Goal: Transaction & Acquisition: Purchase product/service

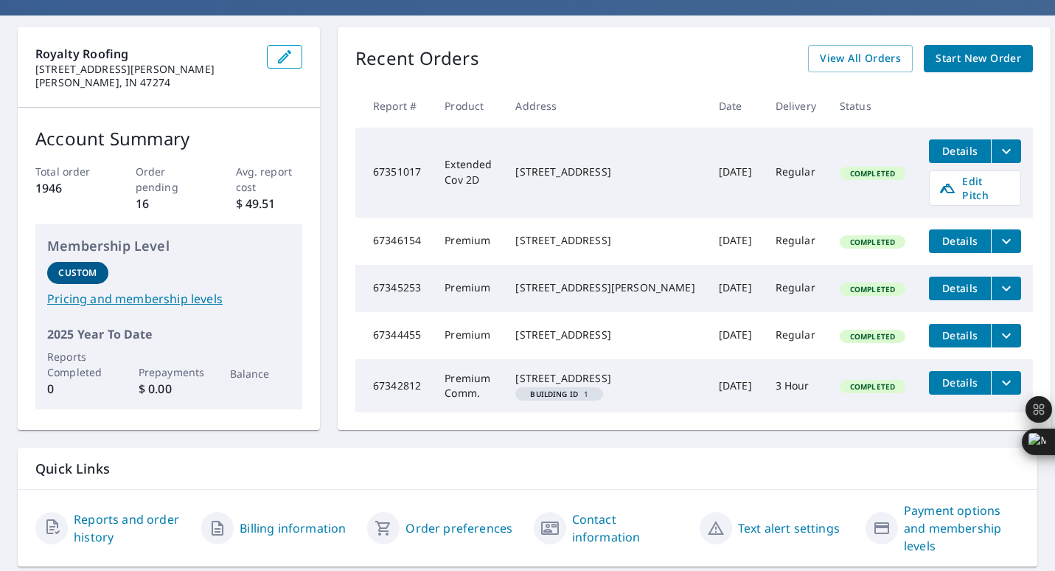
scroll to position [41, 0]
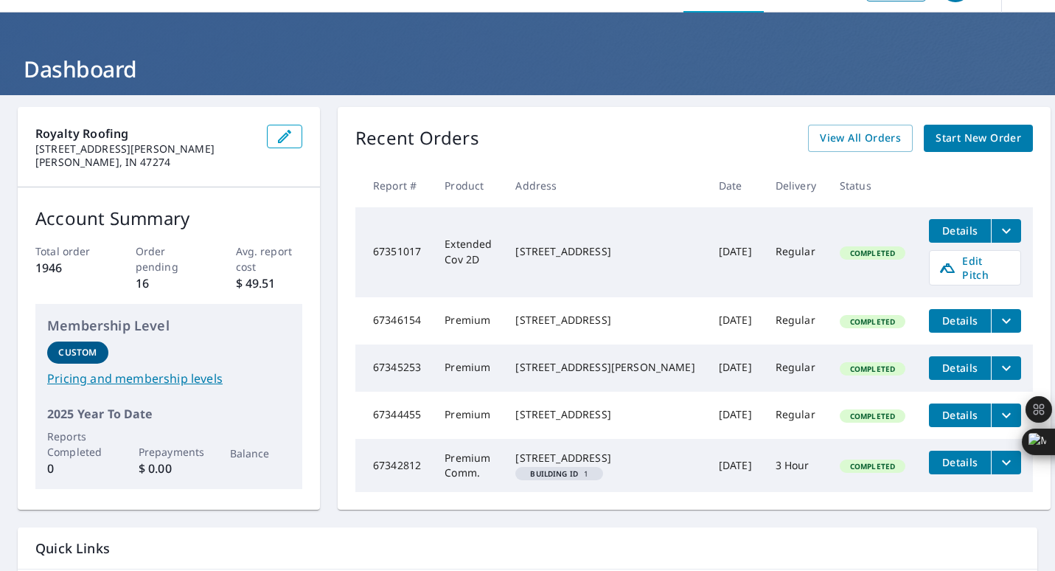
click at [159, 202] on div "Account Summary Total order 1946 Order pending 16 Avg. report cost $ 49.51 Memb…" at bounding box center [169, 346] width 302 height 319
click at [181, 302] on div "Account Summary Total order 1946 Order pending 16 Avg. report cost $ 49.51 Memb…" at bounding box center [169, 346] width 302 height 319
click at [184, 281] on p "16" at bounding box center [169, 283] width 67 height 18
click at [181, 260] on p "Order pending" at bounding box center [169, 258] width 67 height 31
drag, startPoint x: 181, startPoint y: 260, endPoint x: 181, endPoint y: 217, distance: 42.8
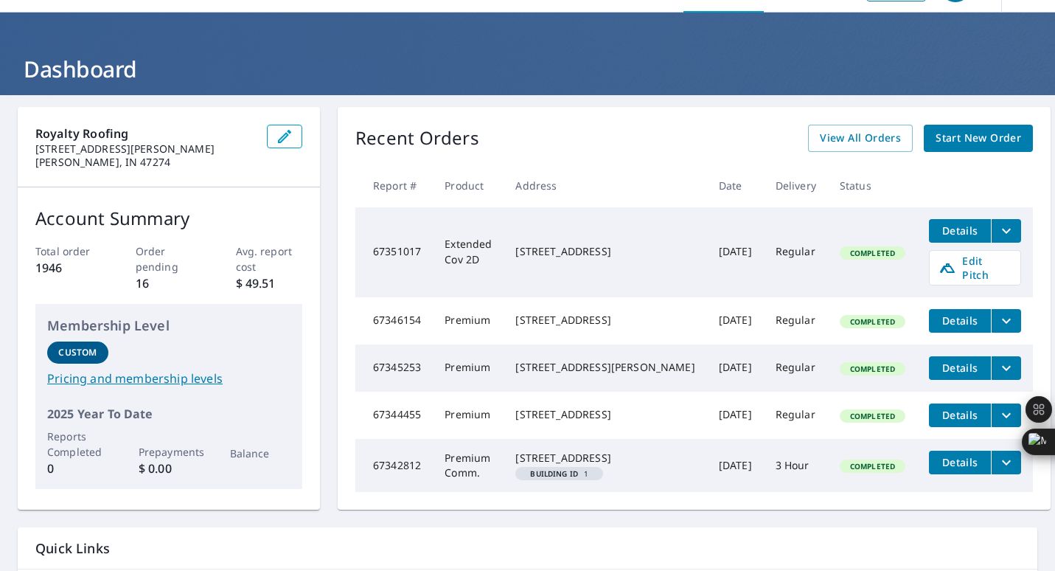
click at [181, 216] on p "Account Summary" at bounding box center [168, 218] width 267 height 27
click at [181, 217] on p "Account Summary" at bounding box center [168, 218] width 267 height 27
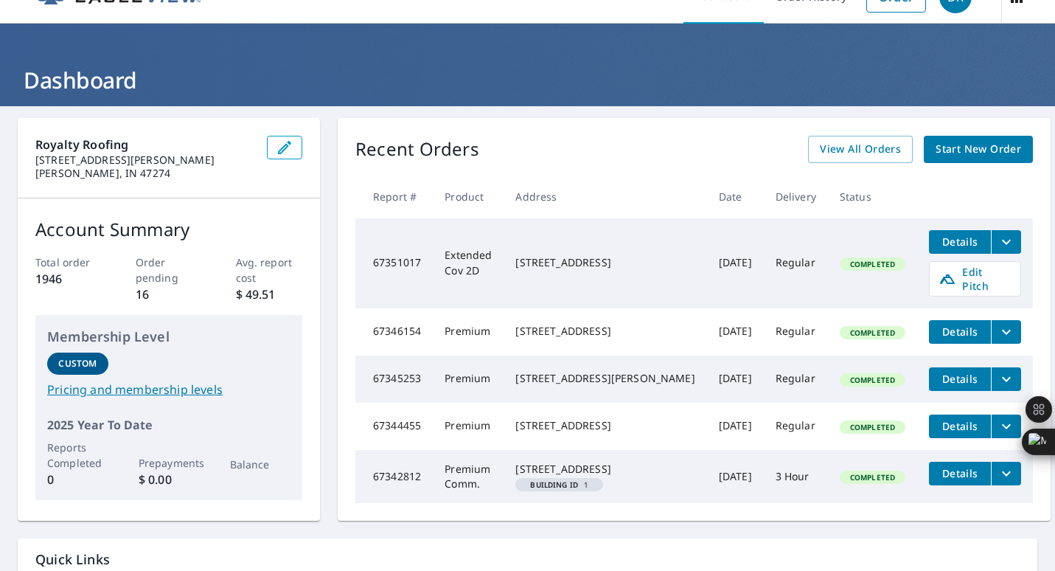
scroll to position [0, 0]
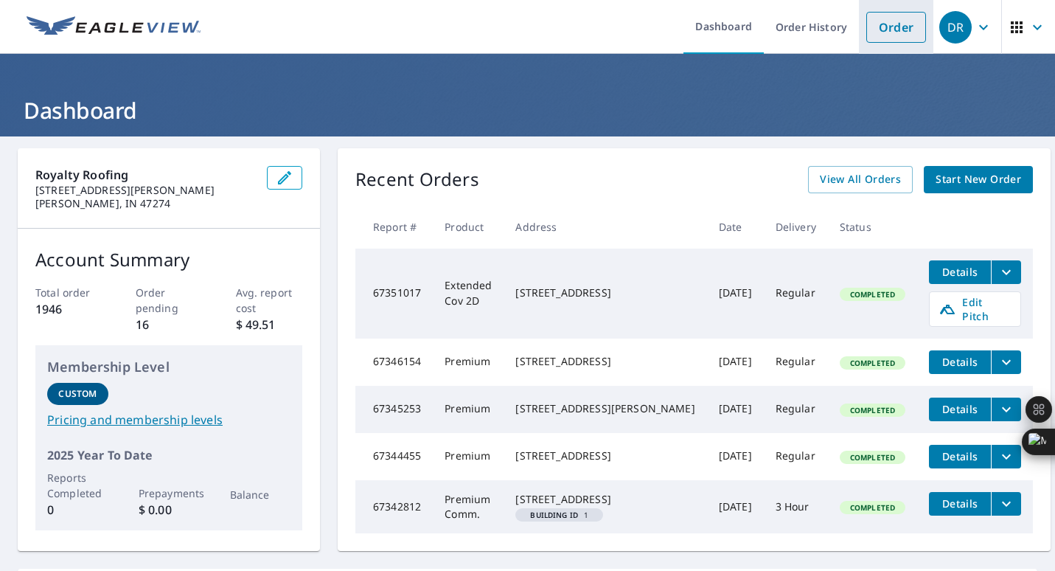
click at [878, 24] on link "Order" at bounding box center [896, 27] width 60 height 31
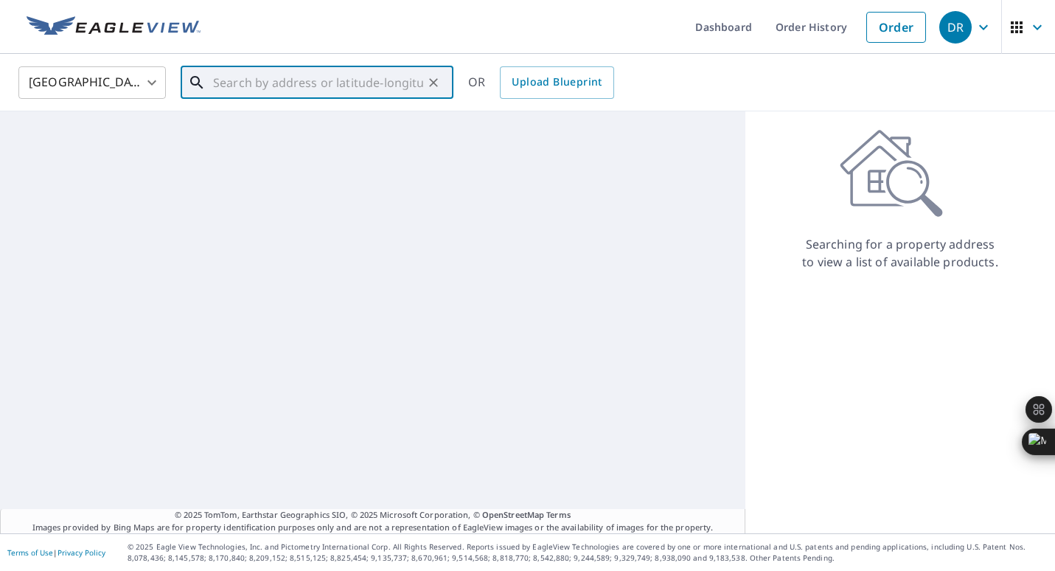
click at [293, 76] on input "text" at bounding box center [318, 82] width 210 height 41
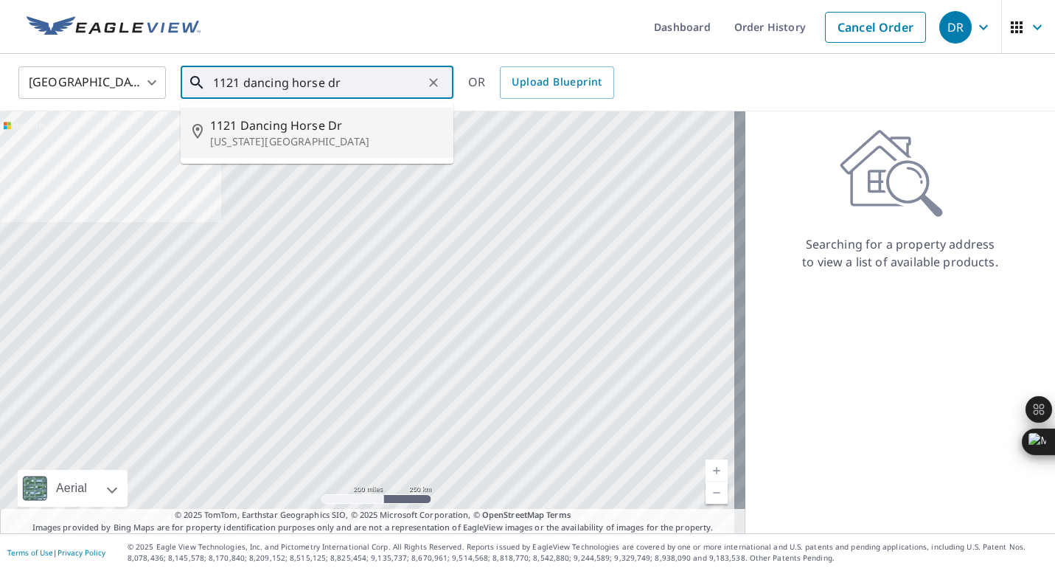
click at [334, 131] on span "1121 Dancing Horse Dr" at bounding box center [326, 126] width 232 height 18
type input "1121 Dancing Horse Dr Colorado Springs, CO 80919"
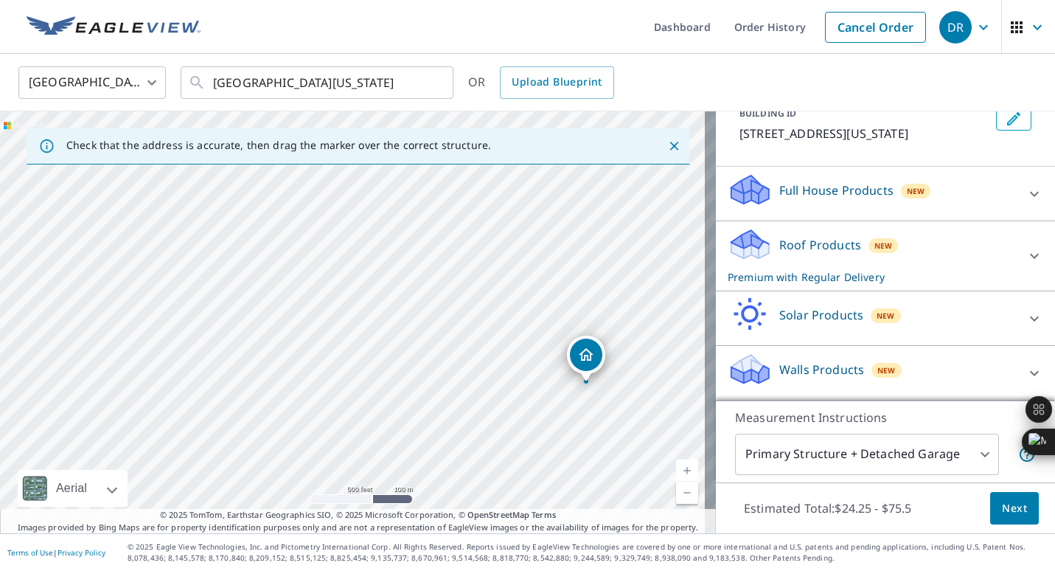
scroll to position [115, 0]
click at [804, 414] on p "Measurement Instructions" at bounding box center [885, 418] width 301 height 18
click at [839, 415] on p "Measurement Instructions" at bounding box center [885, 418] width 301 height 18
click at [476, 11] on ul "Dashboard Order History Cancel Order" at bounding box center [571, 27] width 724 height 54
click at [479, 34] on ul "Dashboard Order History Cancel Order" at bounding box center [571, 27] width 724 height 54
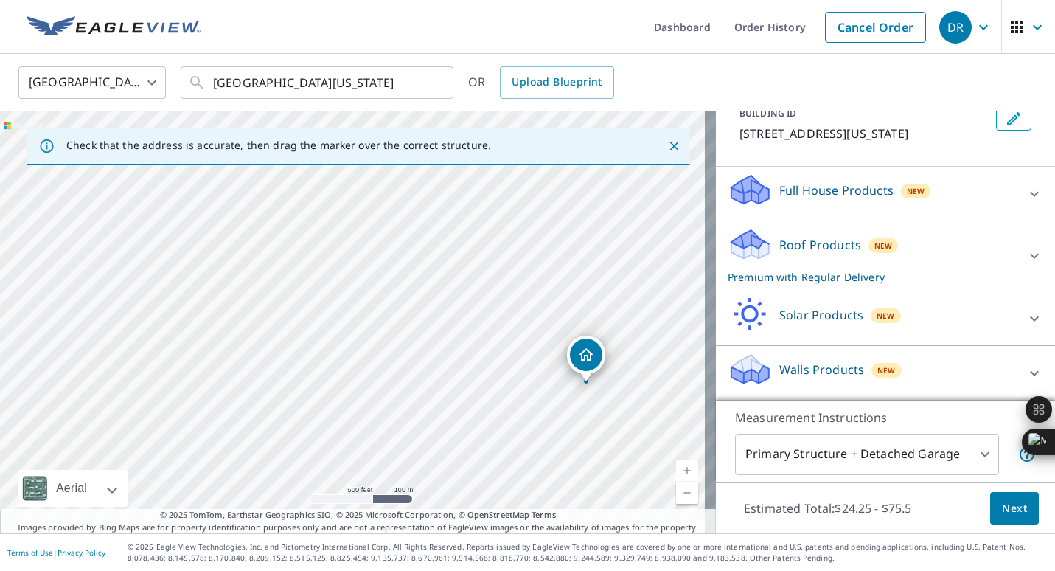
click at [409, 13] on ul "Dashboard Order History Cancel Order" at bounding box center [571, 27] width 724 height 54
click at [468, 23] on ul "Dashboard Order History Cancel Order" at bounding box center [571, 27] width 724 height 54
click at [472, 25] on ul "Dashboard Order History Cancel Order" at bounding box center [571, 27] width 724 height 54
click at [482, 32] on ul "Dashboard Order History Cancel Order" at bounding box center [571, 27] width 724 height 54
click at [478, 52] on ul "Dashboard Order History Cancel Order" at bounding box center [571, 27] width 724 height 54
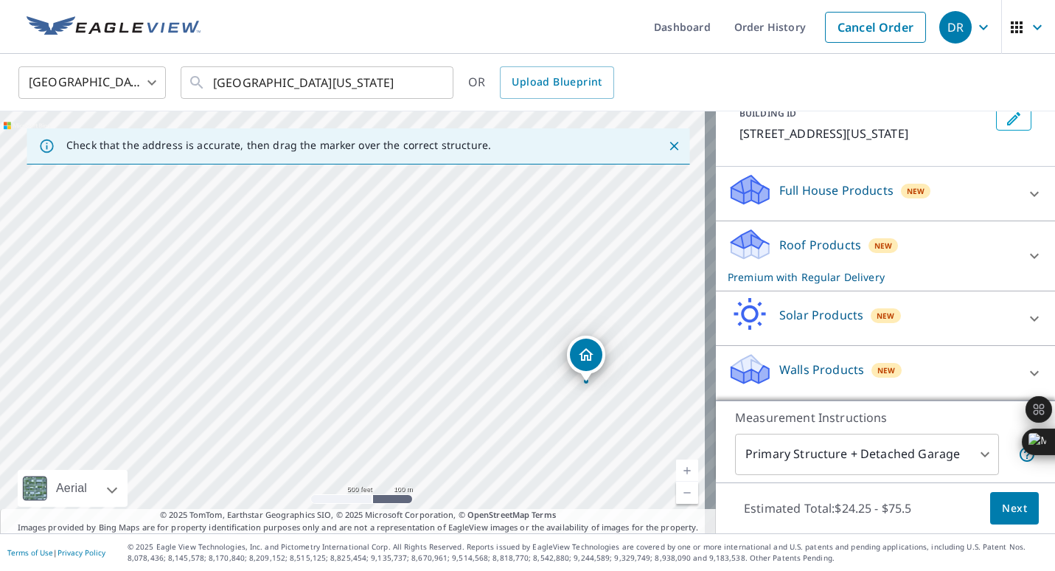
click at [476, 86] on div "OR Upload Blueprint" at bounding box center [541, 82] width 146 height 32
drag, startPoint x: 476, startPoint y: 86, endPoint x: 475, endPoint y: 39, distance: 47.2
click at [475, 39] on ul "Dashboard Order History Cancel Order" at bounding box center [571, 27] width 724 height 54
click at [791, 251] on p "Roof Products" at bounding box center [820, 245] width 82 height 18
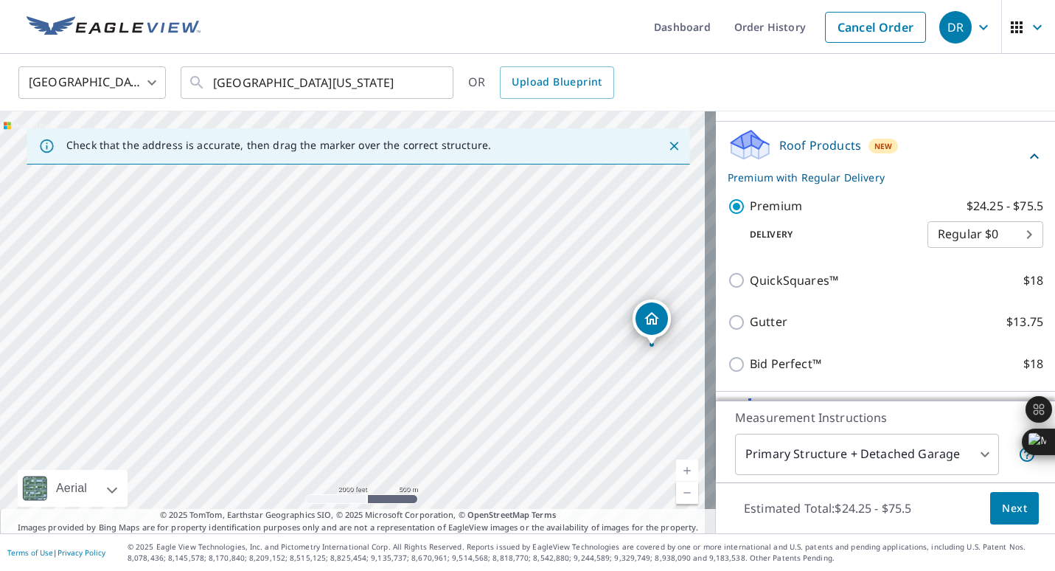
scroll to position [169, 0]
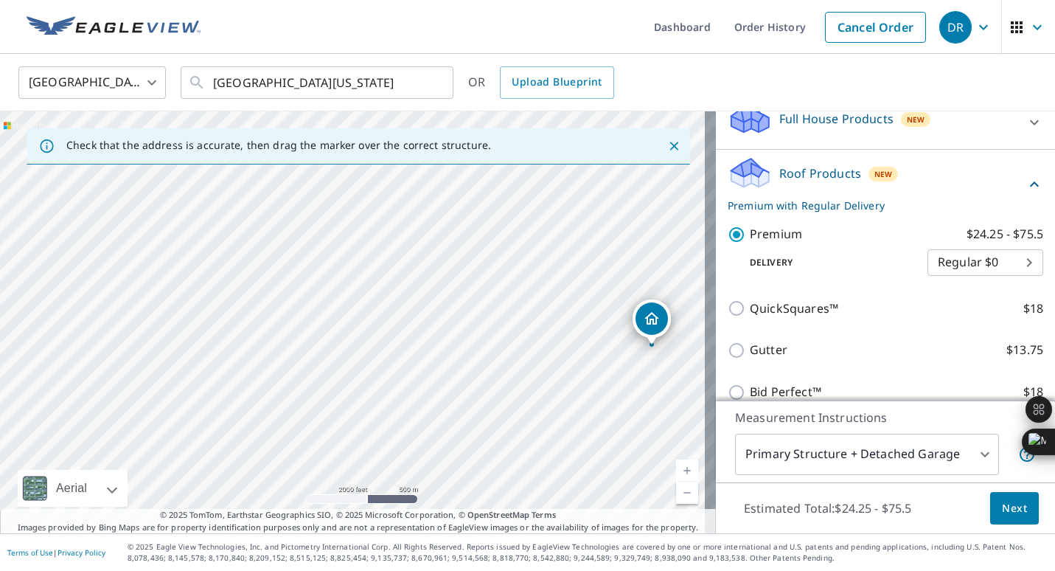
click at [880, 415] on p "Measurement Instructions" at bounding box center [885, 418] width 301 height 18
click at [1002, 513] on span "Next" at bounding box center [1014, 508] width 25 height 18
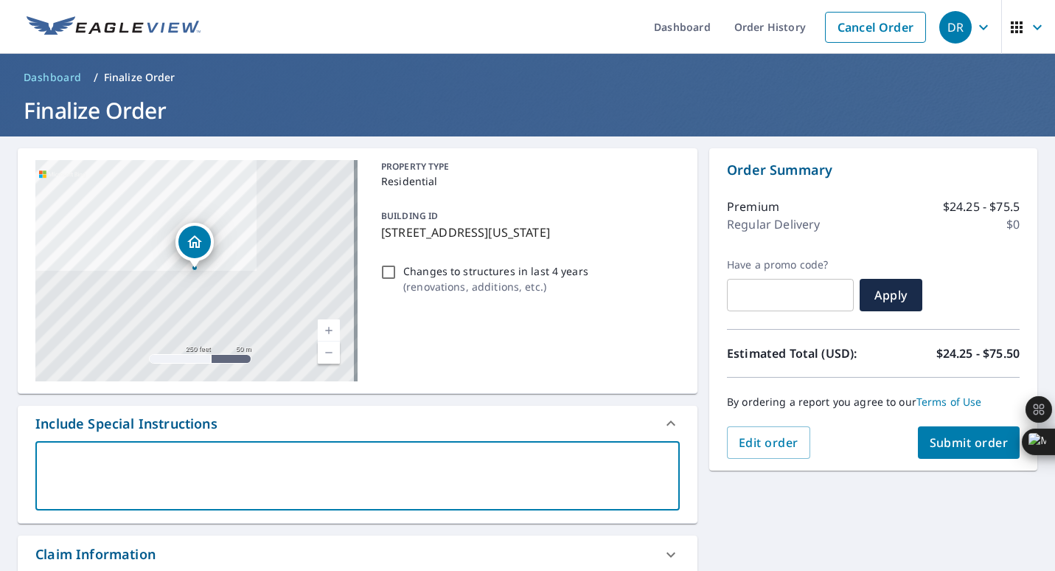
click at [186, 468] on textarea at bounding box center [358, 476] width 624 height 42
type textarea "s"
type textarea "x"
type textarea "se"
type textarea "x"
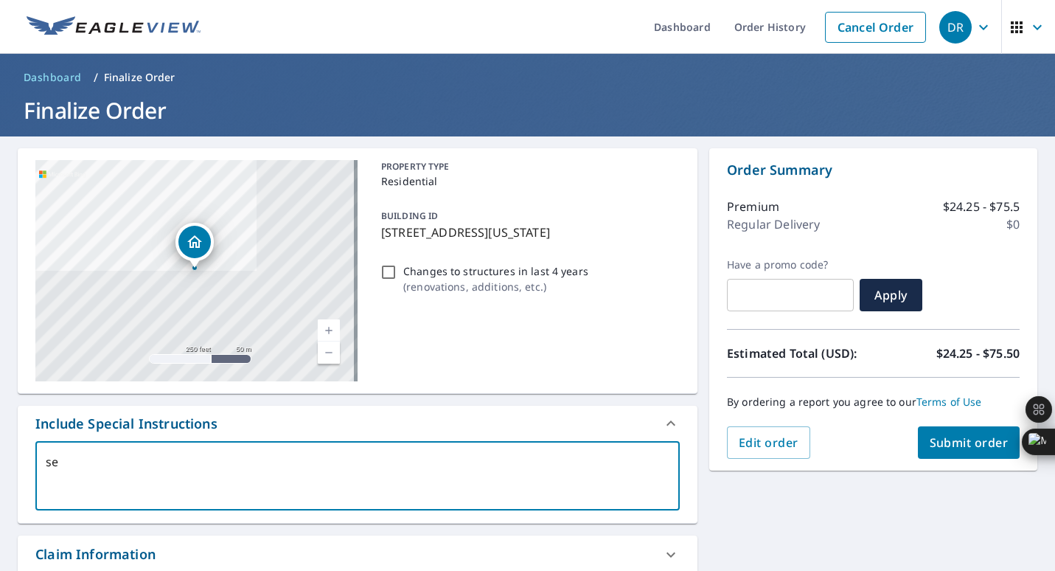
type textarea "sen"
type textarea "x"
type textarea "send"
type textarea "x"
type textarea "send"
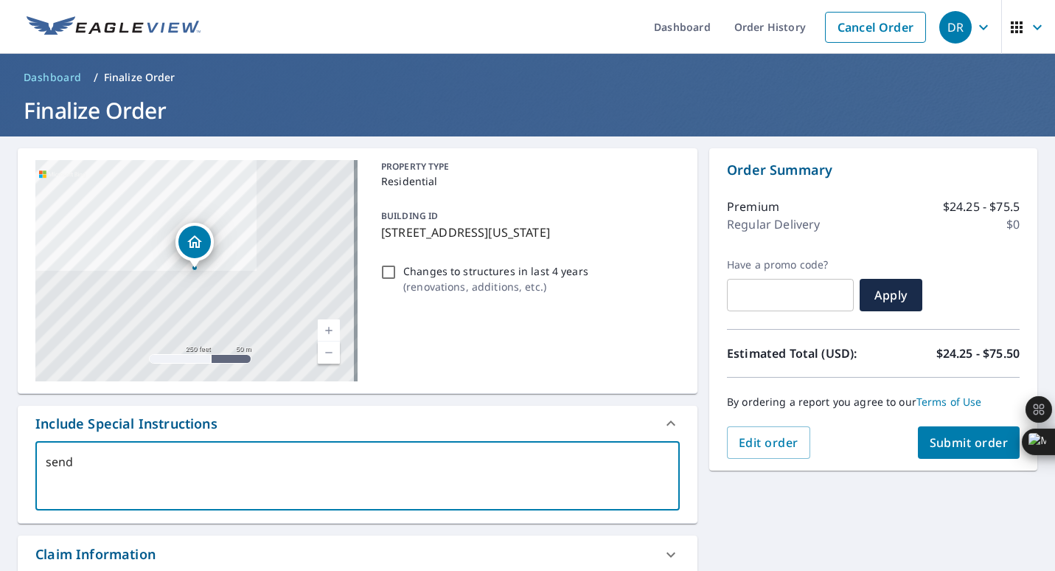
type textarea "x"
type textarea "send x"
type textarea "x"
type textarea "send xo"
type textarea "x"
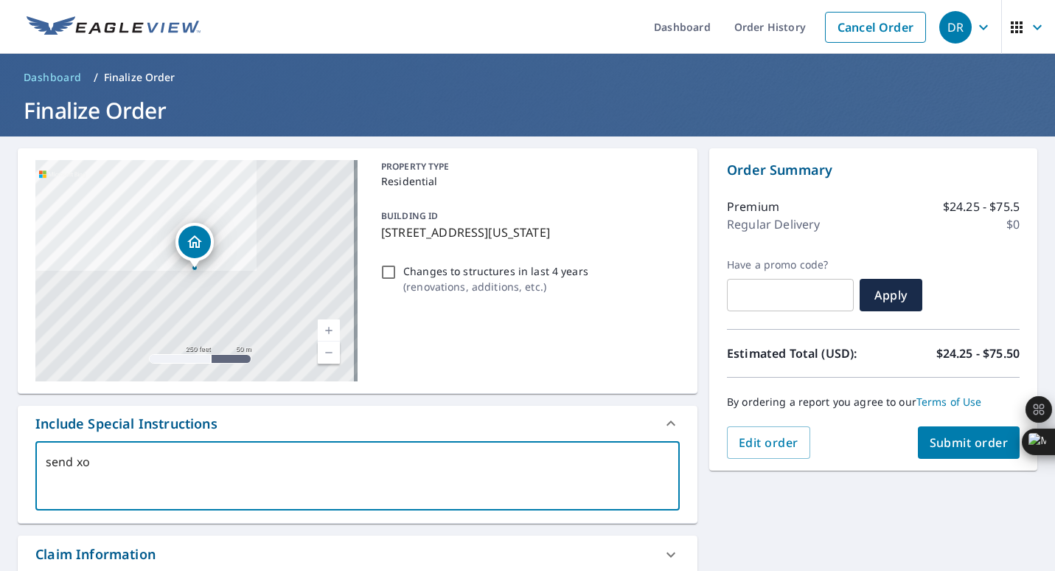
type textarea "send xop"
type textarea "x"
type textarea "send xopy"
type textarea "x"
type textarea "send xopy"
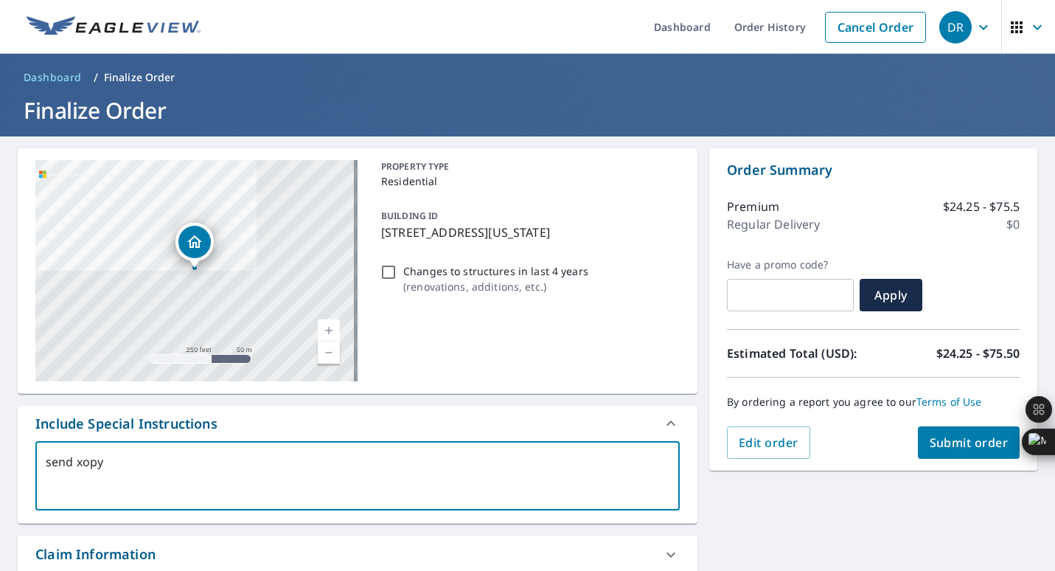
type textarea "x"
type textarea "send xopy"
type textarea "x"
type textarea "send xop"
type textarea "x"
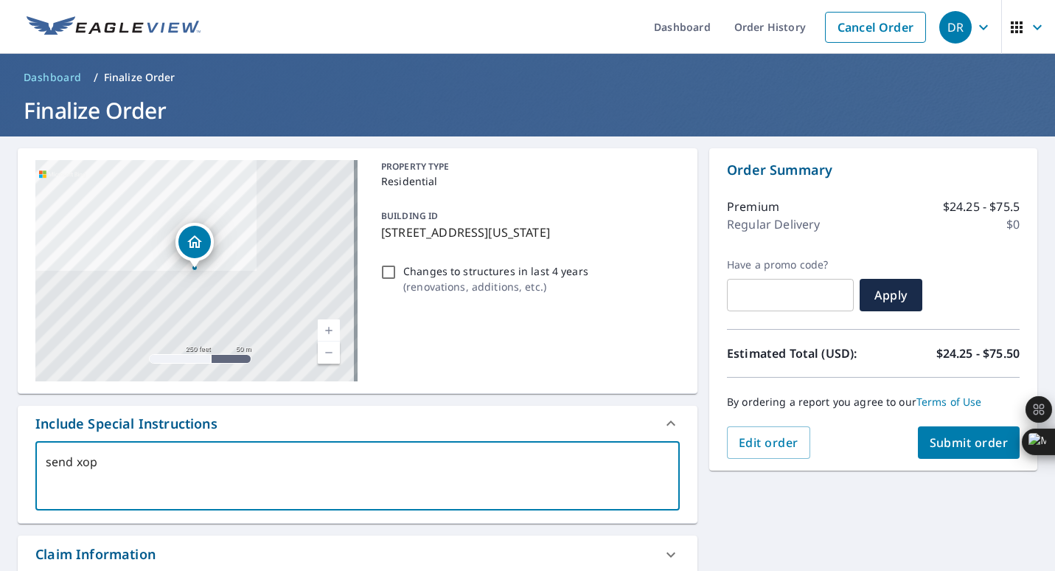
type textarea "send xo"
type textarea "x"
type textarea "send x"
type textarea "x"
type textarea "send"
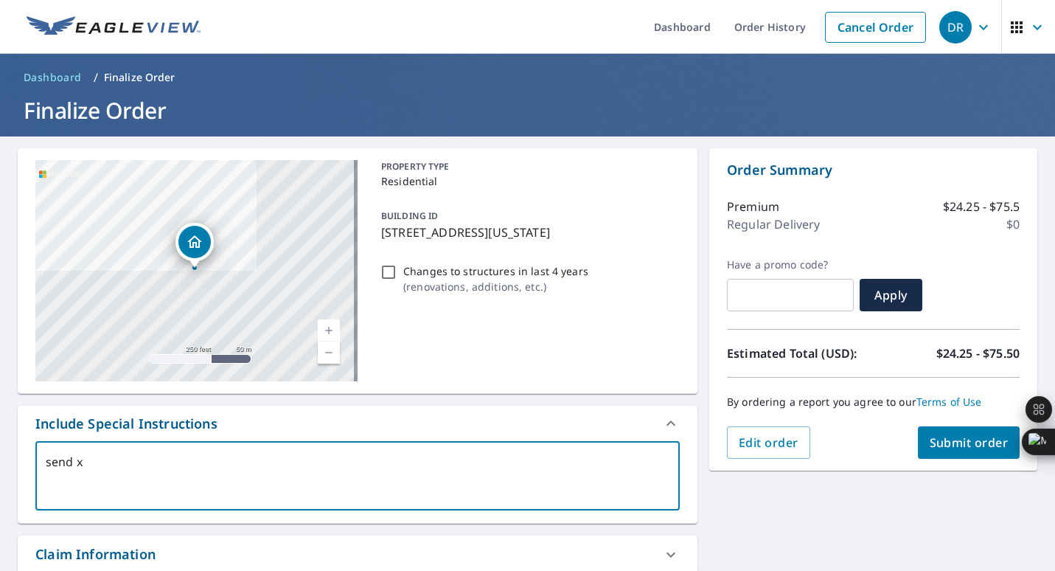
type textarea "x"
type textarea "send c"
type textarea "x"
type textarea "send co"
type textarea "x"
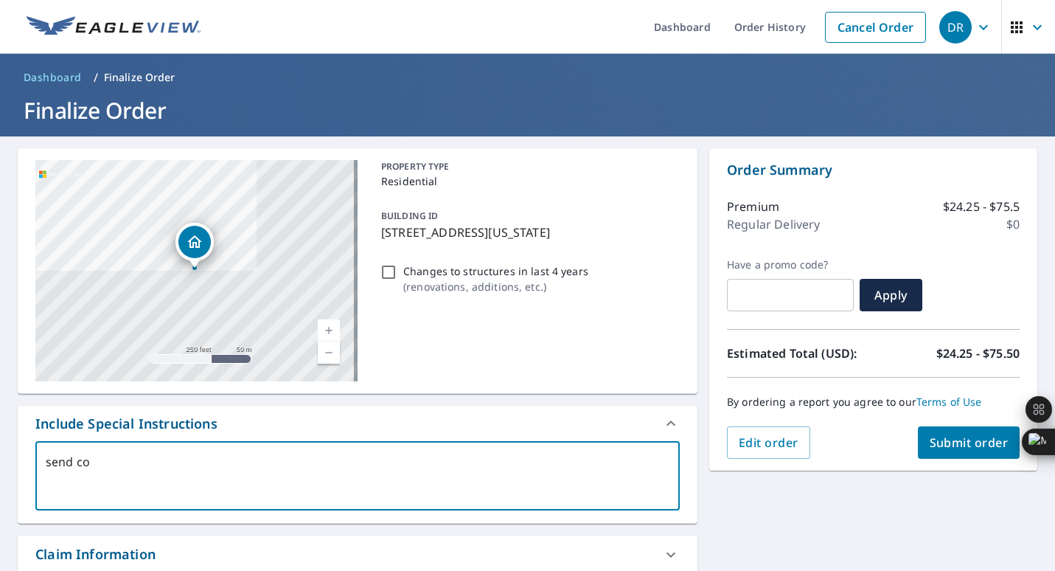
type textarea "send cop"
type textarea "x"
type textarea "send copy"
type textarea "x"
type textarea "send copy"
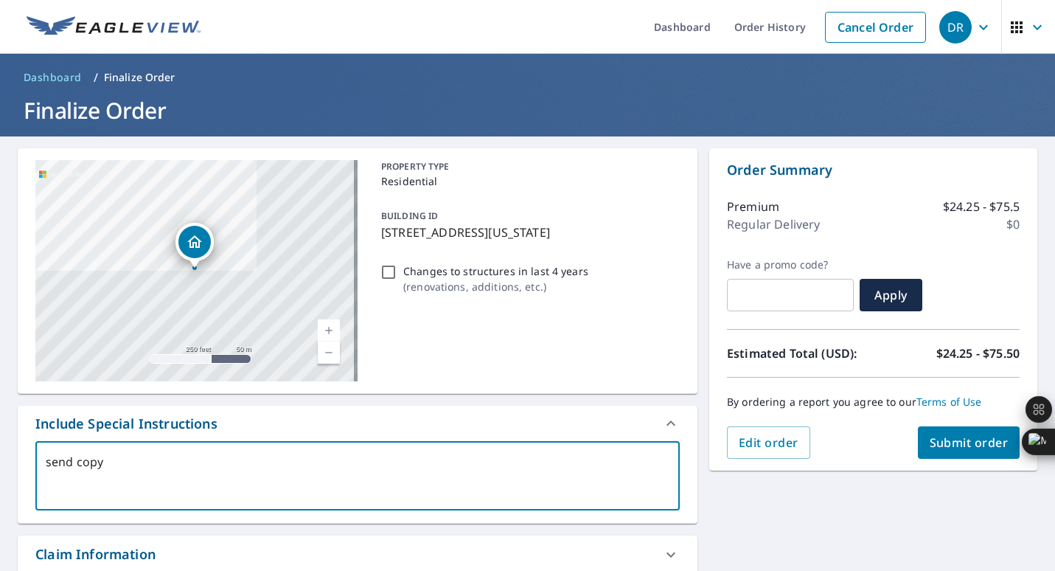
type textarea "x"
type textarea "send copy"
type textarea "x"
type textarea "send copy t"
type textarea "x"
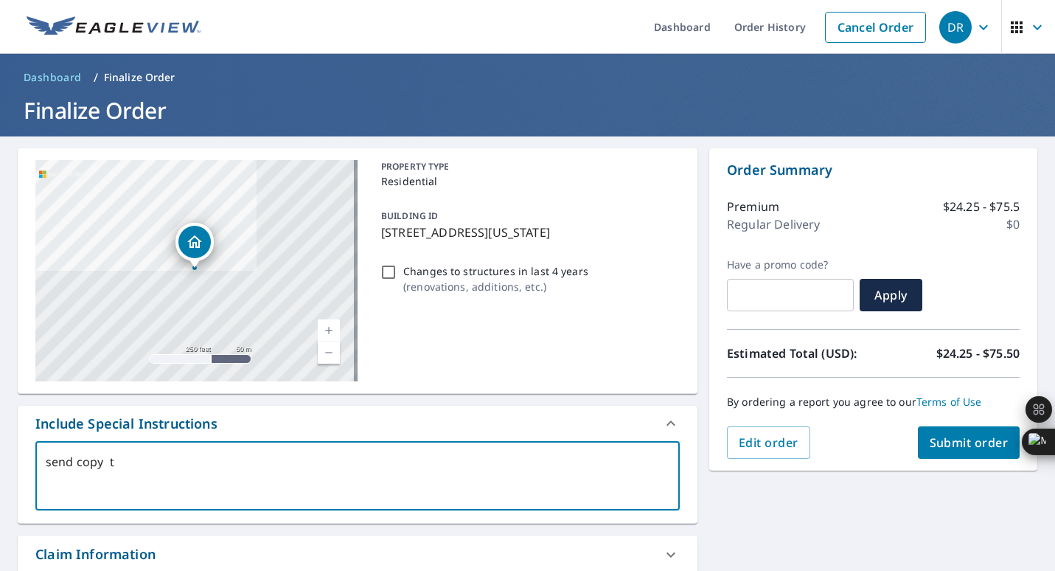
type textarea "send copy to"
type textarea "x"
type textarea "send copy to"
type textarea "x"
type textarea "send copy to a"
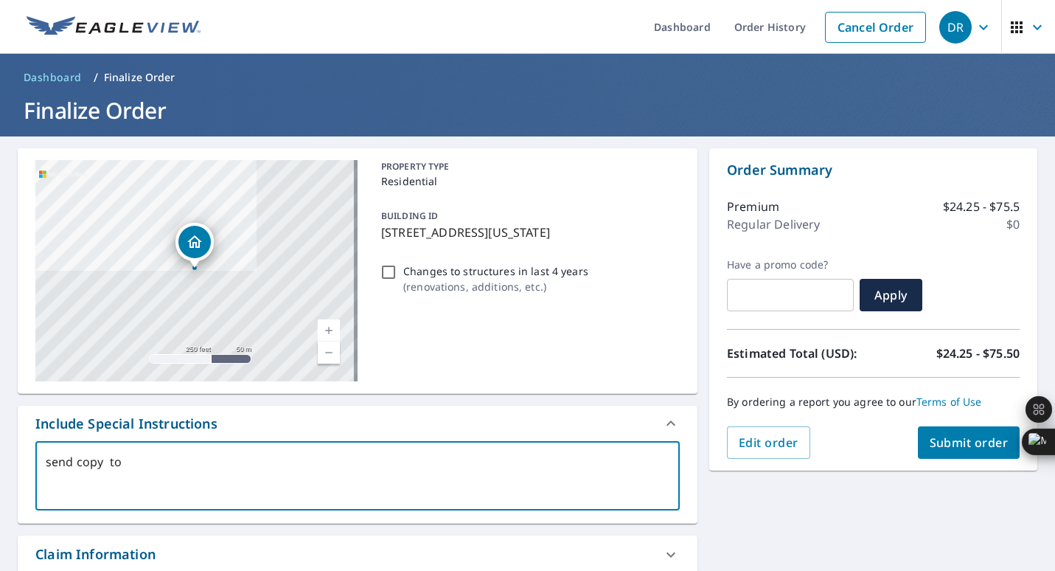
type textarea "x"
type textarea "send copy to ac"
type textarea "x"
type textarea "send copy to ach"
type textarea "x"
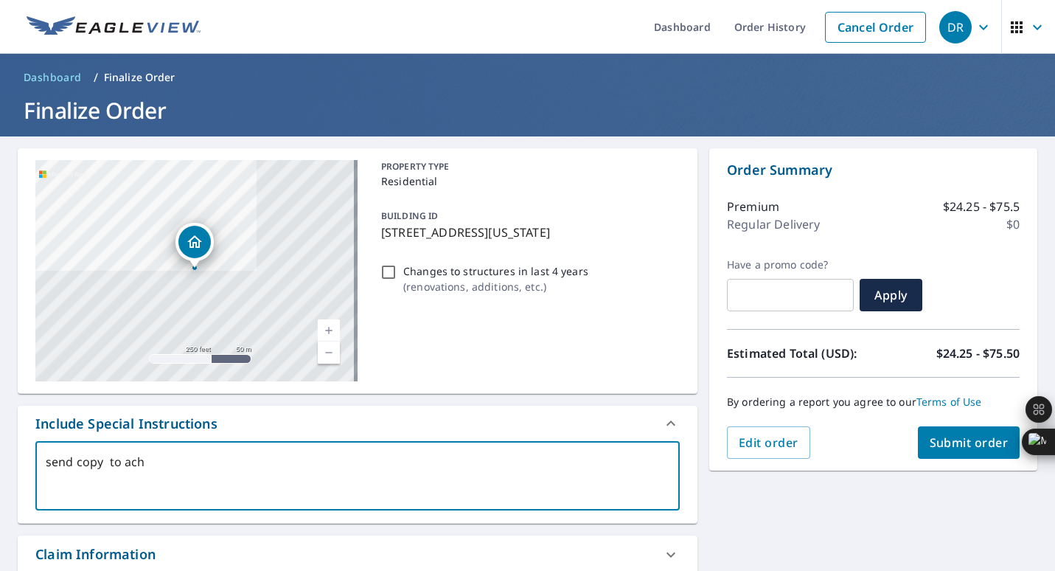
type textarea "send copy to acha"
type textarea "x"
type textarea "send copy to achad"
type textarea "x"
type textarea "send copy to achade"
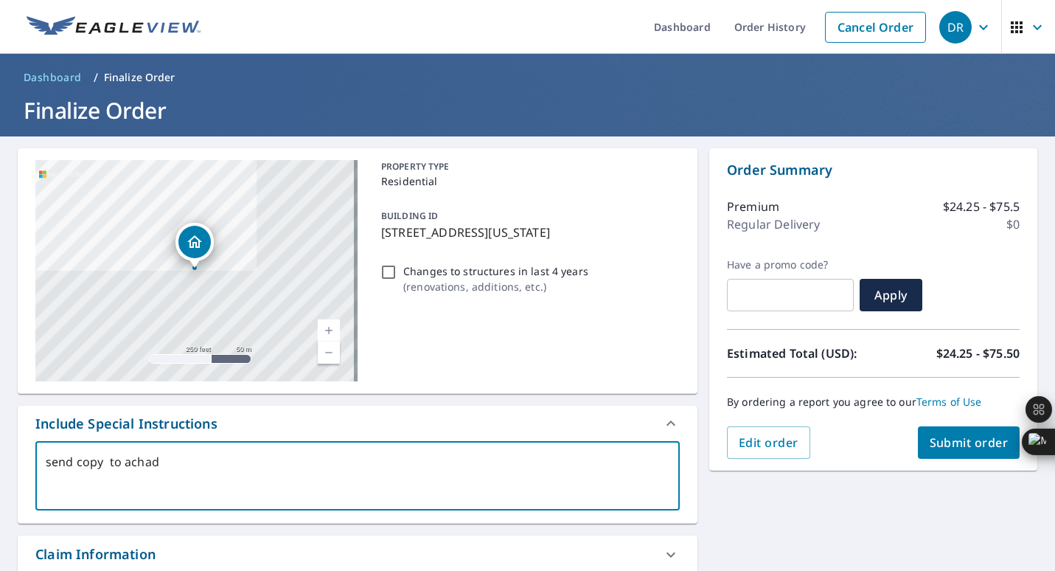
type textarea "x"
type textarea "send copy to achades"
type textarea "x"
type textarea "send copy to achades@"
type textarea "x"
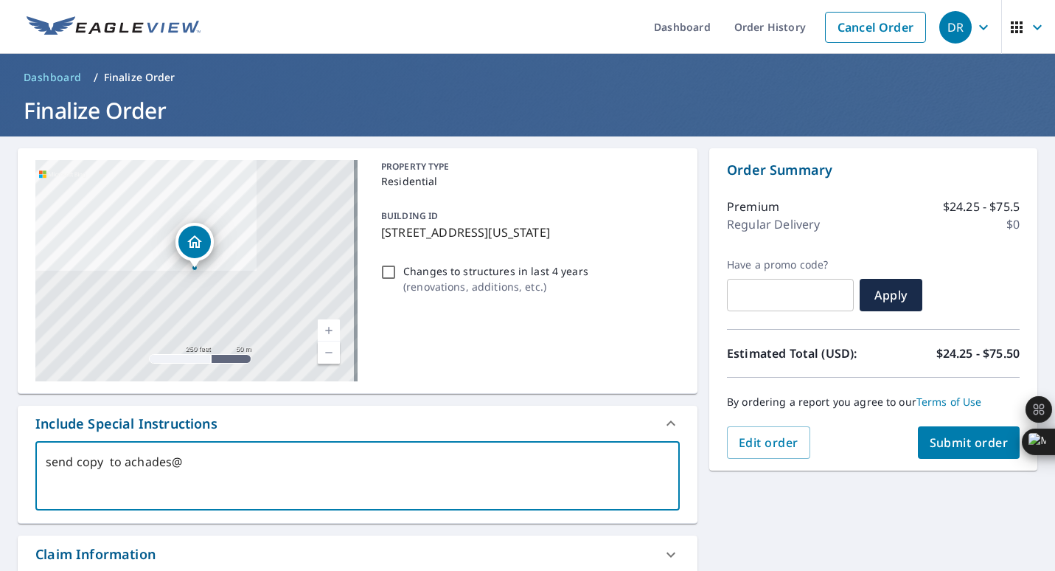
type textarea "send copy to achades@j"
type textarea "x"
type textarea "send copy to achades@jr"
type textarea "x"
type textarea "send copy to achades@jrc"
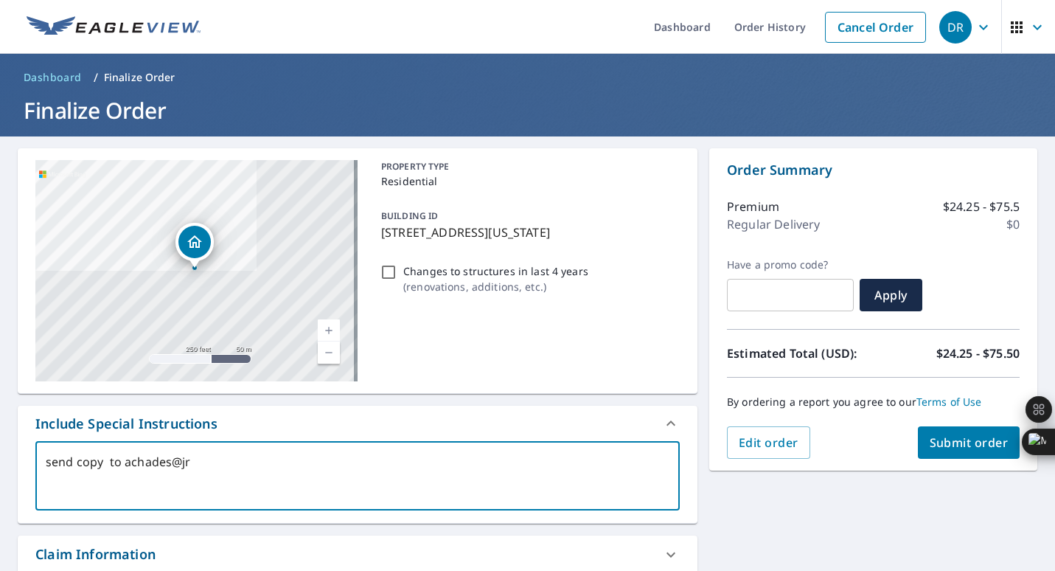
type textarea "x"
type textarea "send copy to achades@jrcr"
type textarea "x"
type textarea "send copy to achades@jrcro"
type textarea "x"
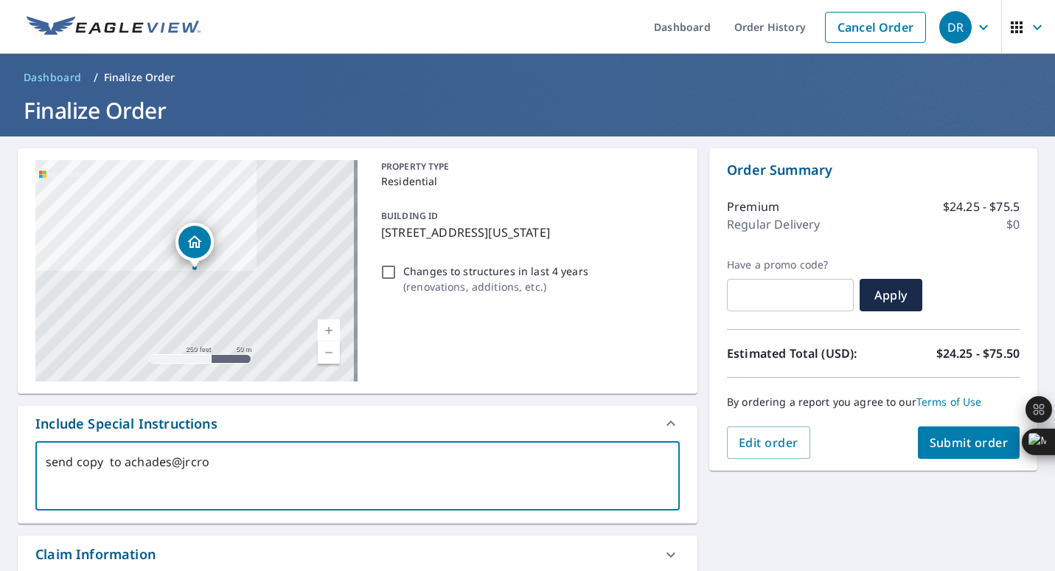
type textarea "send copy to achades@jrcroo"
type textarea "x"
type textarea "send copy to achades@jrcroof"
type textarea "x"
type textarea "send copy to achades@jrcroof."
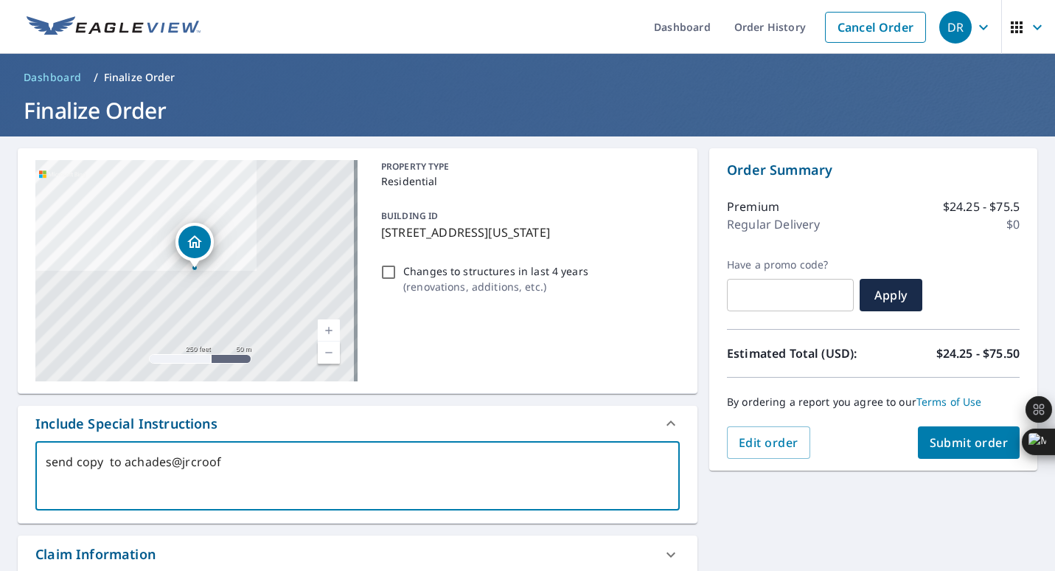
type textarea "x"
type textarea "send copy to achades@jrcroof.c"
type textarea "x"
type textarea "send copy to achades@jrcroof.co"
type textarea "x"
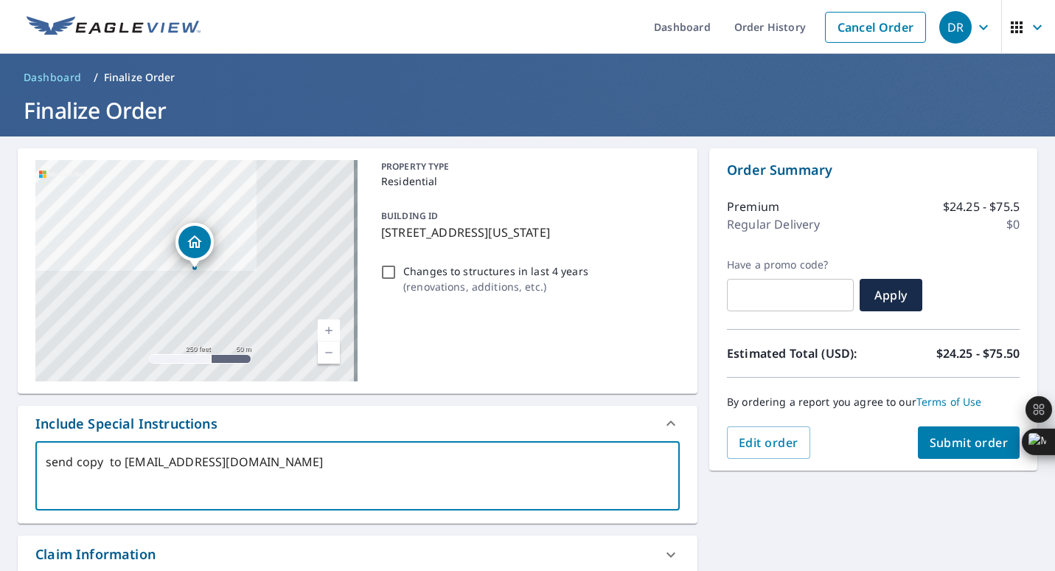
type textarea "send copy to achades@jrcroof.com"
type textarea "x"
type textarea "send copy to achades@jrcroof.com"
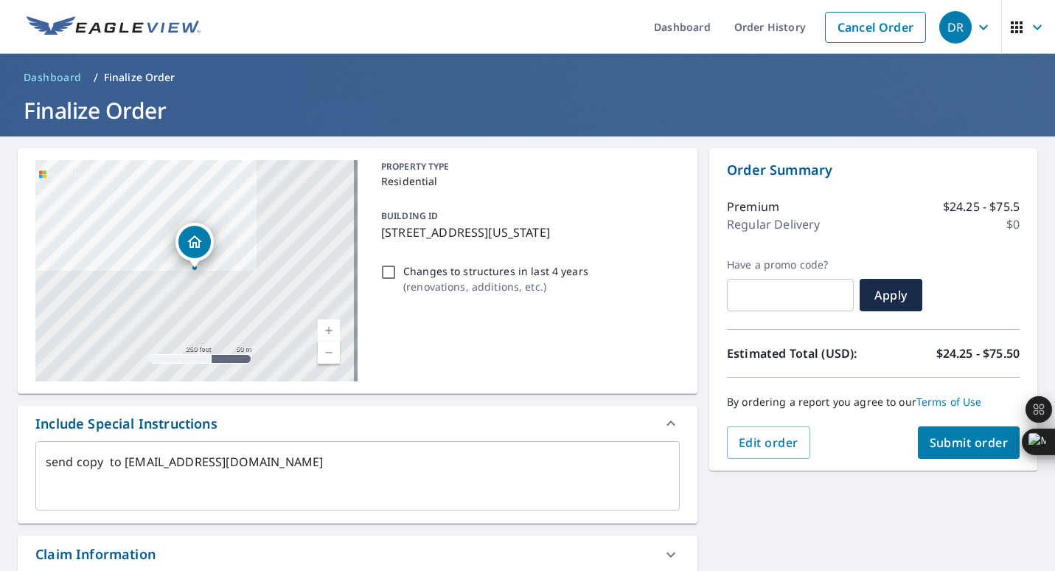
click at [709, 199] on div "Order Summary Premium $24.25 - $75.5 Regular Delivery $0 Have a promo code? ​ A…" at bounding box center [873, 309] width 328 height 322
click at [508, 358] on div "PROPERTY TYPE Residential BUILDING ID 1121 Dancing Horse Dr, Colorado Springs, …" at bounding box center [527, 270] width 305 height 221
click at [513, 241] on p "1121 Dancing Horse Dr, Colorado Springs, CO, 80919" at bounding box center [527, 232] width 293 height 18
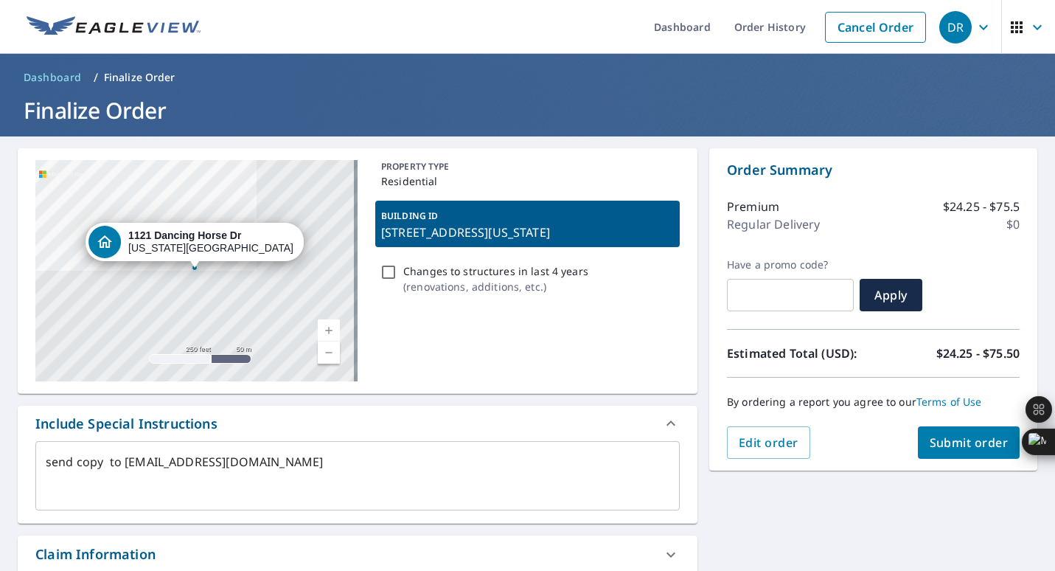
click at [507, 247] on div "BUILDING ID 1121 Dancing Horse Dr, Colorado Springs, CO, 80919" at bounding box center [527, 224] width 305 height 46
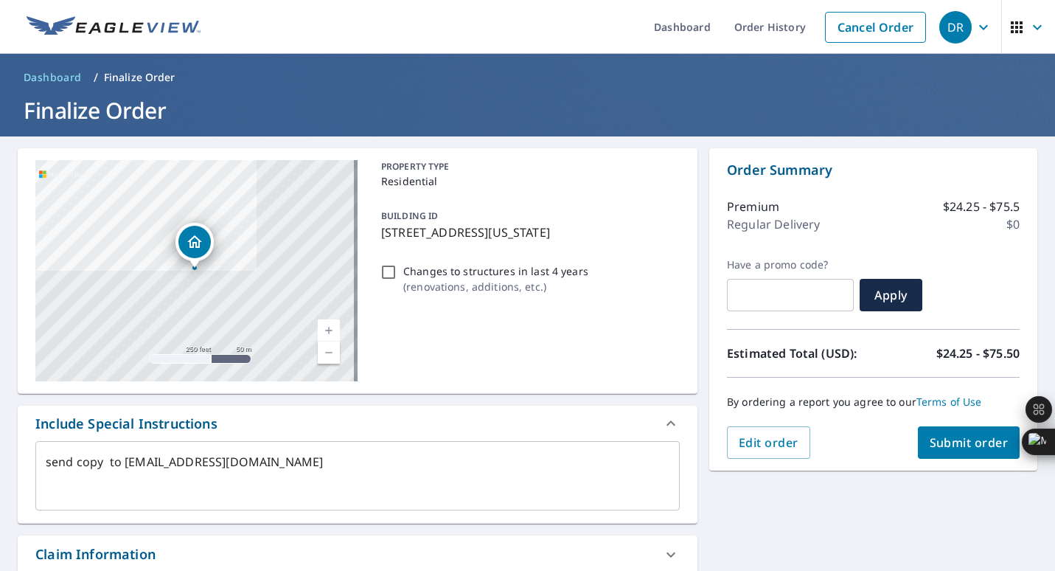
click at [475, 330] on div "PROPERTY TYPE Residential BUILDING ID 1121 Dancing Horse Dr, Colorado Springs, …" at bounding box center [527, 270] width 305 height 221
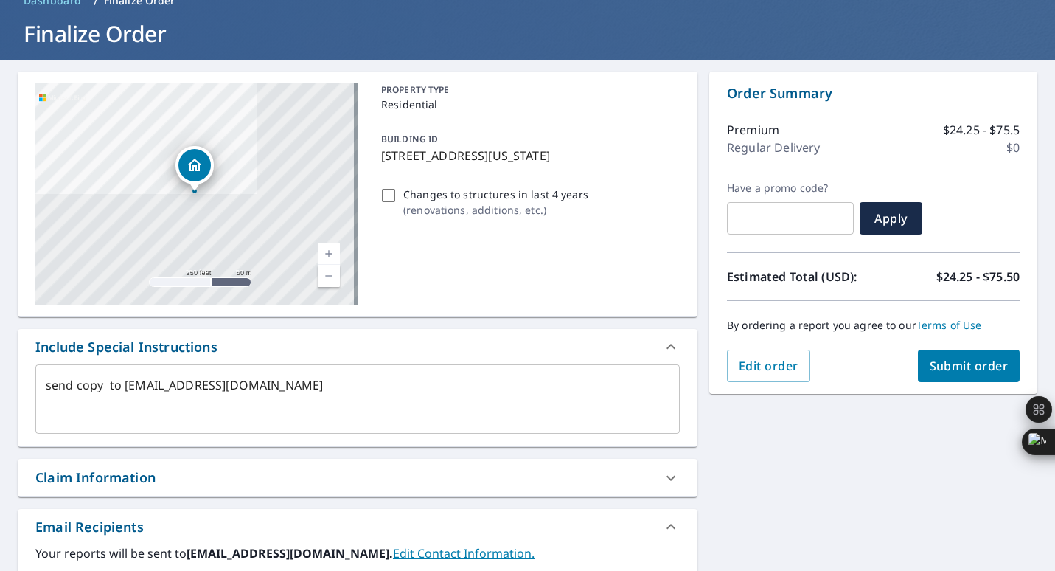
scroll to position [147, 0]
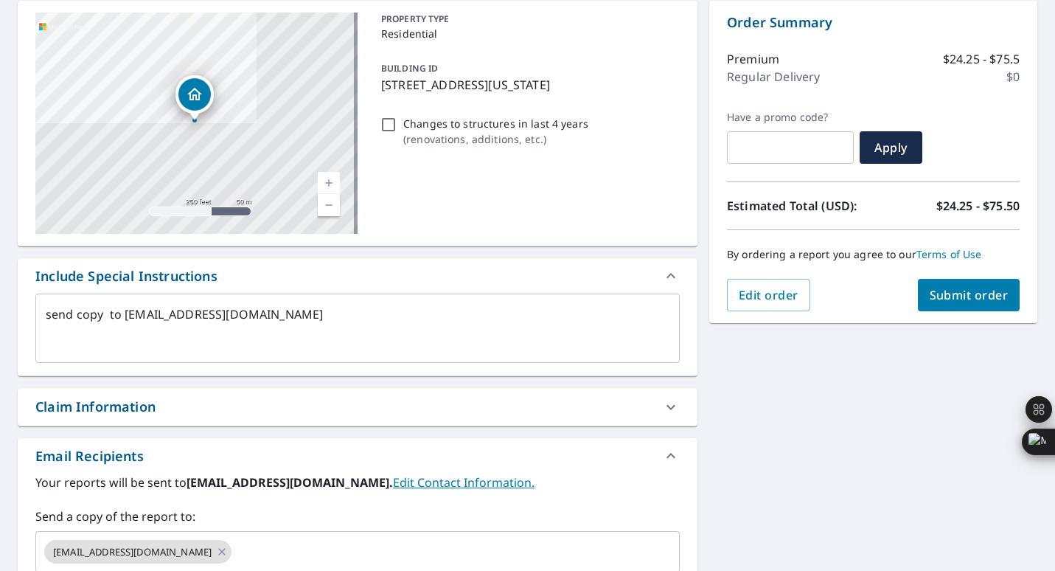
click at [843, 298] on div "Edit order Submit order" at bounding box center [873, 295] width 293 height 32
click at [949, 303] on button "Submit order" at bounding box center [969, 295] width 103 height 32
type textarea "x"
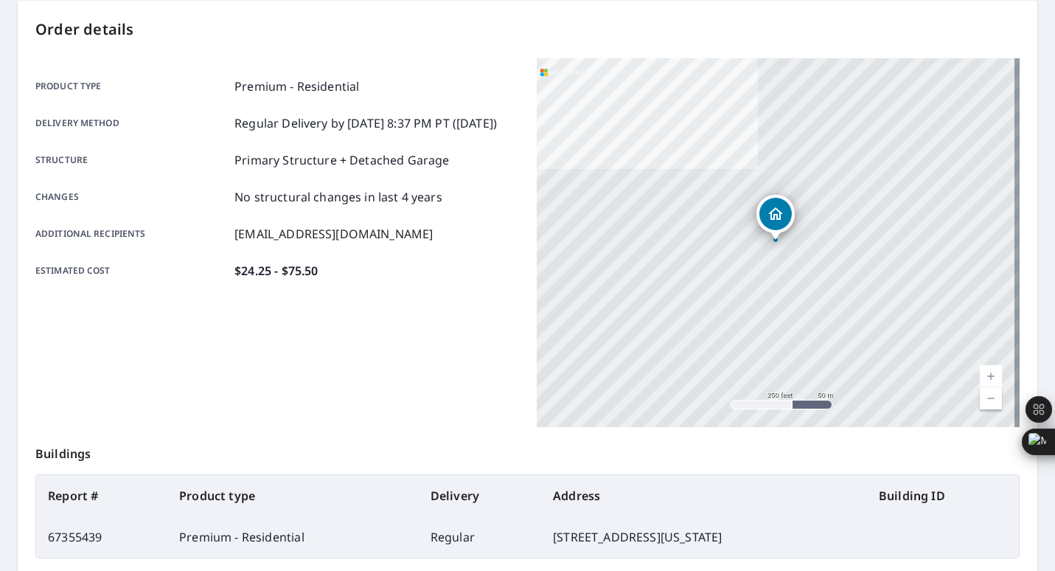
scroll to position [295, 0]
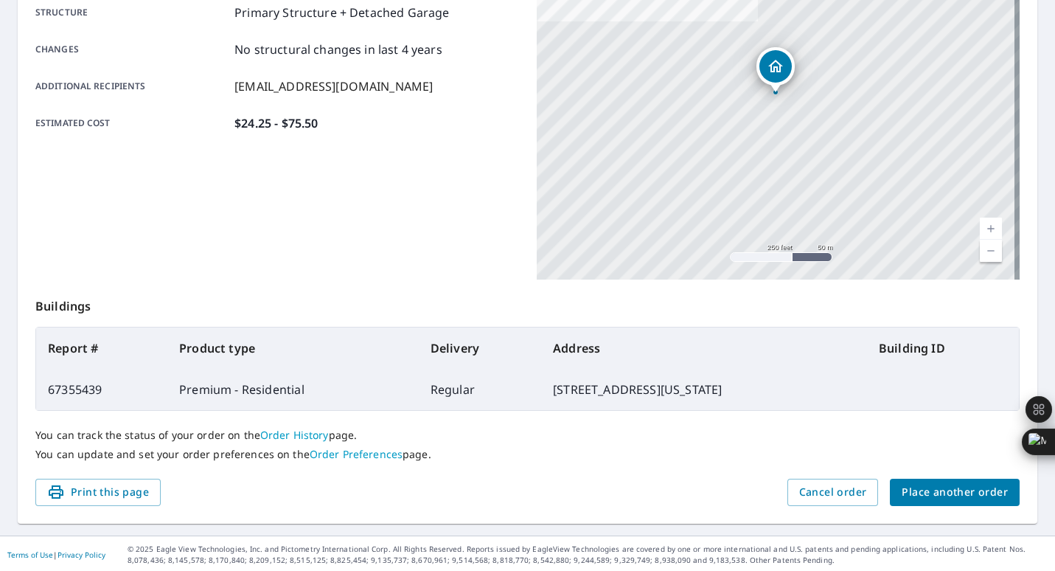
click at [504, 298] on p "Buildings" at bounding box center [527, 302] width 984 height 47
click at [466, 95] on div "Additional recipients achades@jrcroof.com" at bounding box center [277, 86] width 484 height 18
click at [484, 119] on div "Product type Premium - Residential Delivery method Regular Delivery by 9/9/2025…" at bounding box center [277, 31] width 484 height 202
click at [871, 423] on div "You can track the status of your order on the Order History page. You can updat…" at bounding box center [527, 445] width 984 height 68
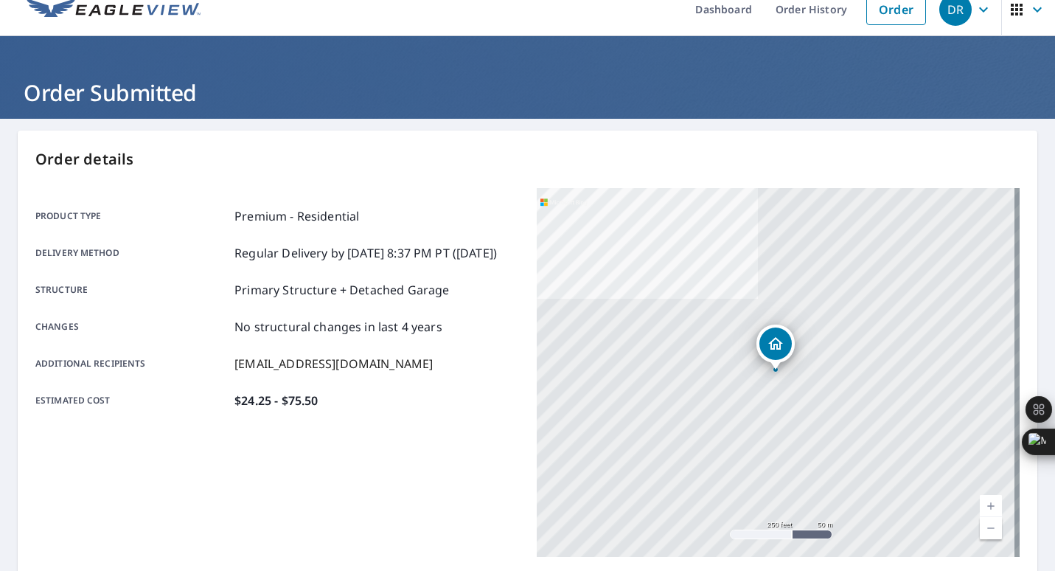
scroll to position [0, 0]
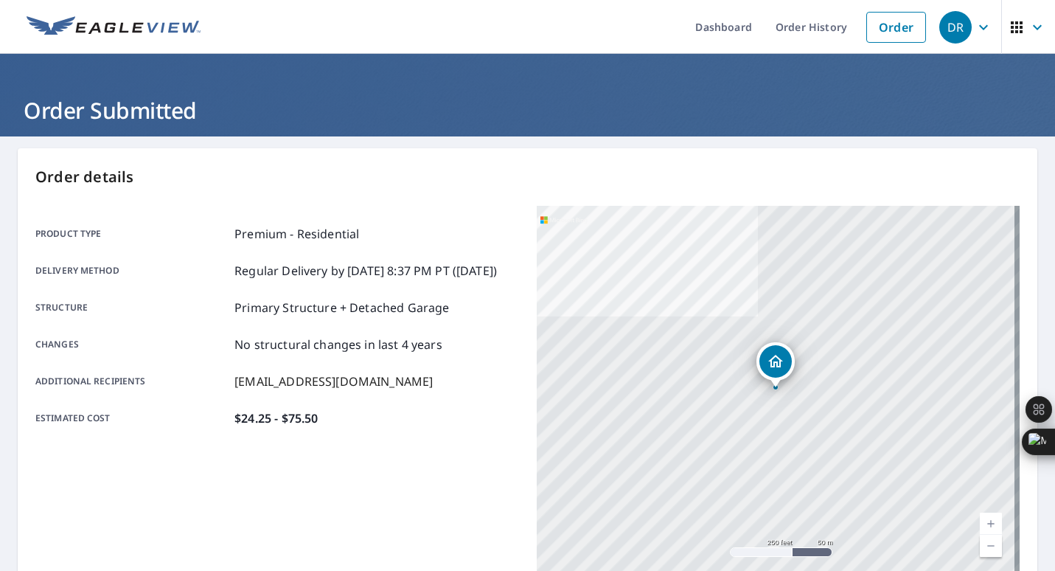
click at [528, 30] on ul "Dashboard Order History Order" at bounding box center [571, 27] width 724 height 54
click at [413, 427] on div "Estimated cost $24.25 - $75.50" at bounding box center [277, 418] width 484 height 18
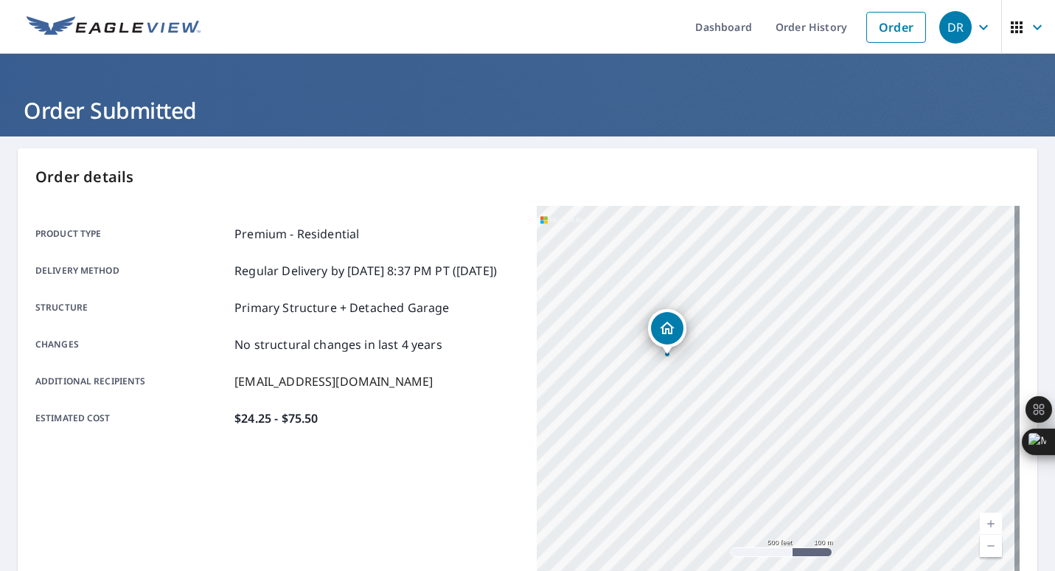
click at [427, 21] on ul "Dashboard Order History Order" at bounding box center [571, 27] width 724 height 54
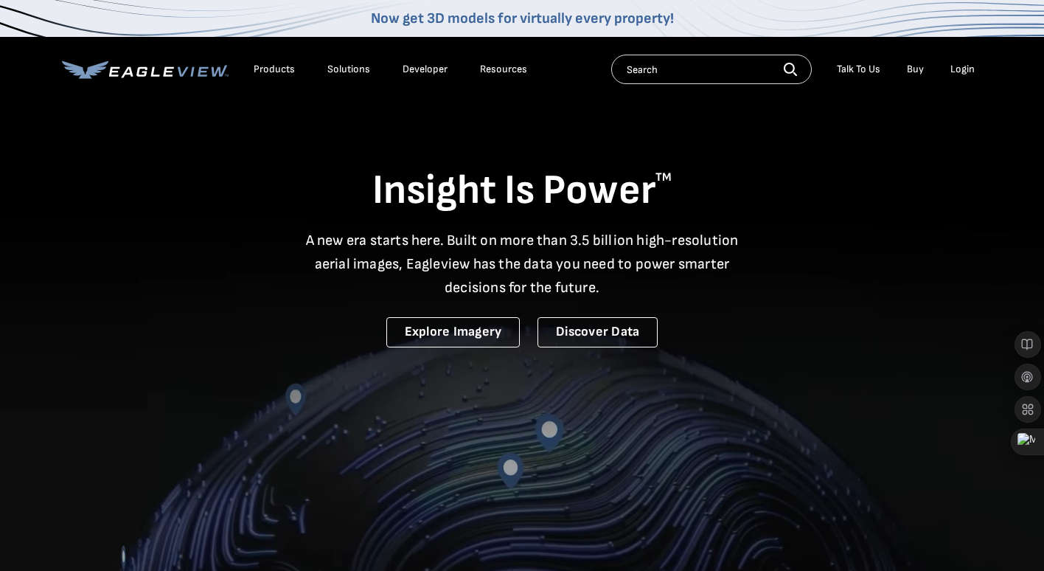
drag, startPoint x: 481, startPoint y: 176, endPoint x: 484, endPoint y: 203, distance: 27.4
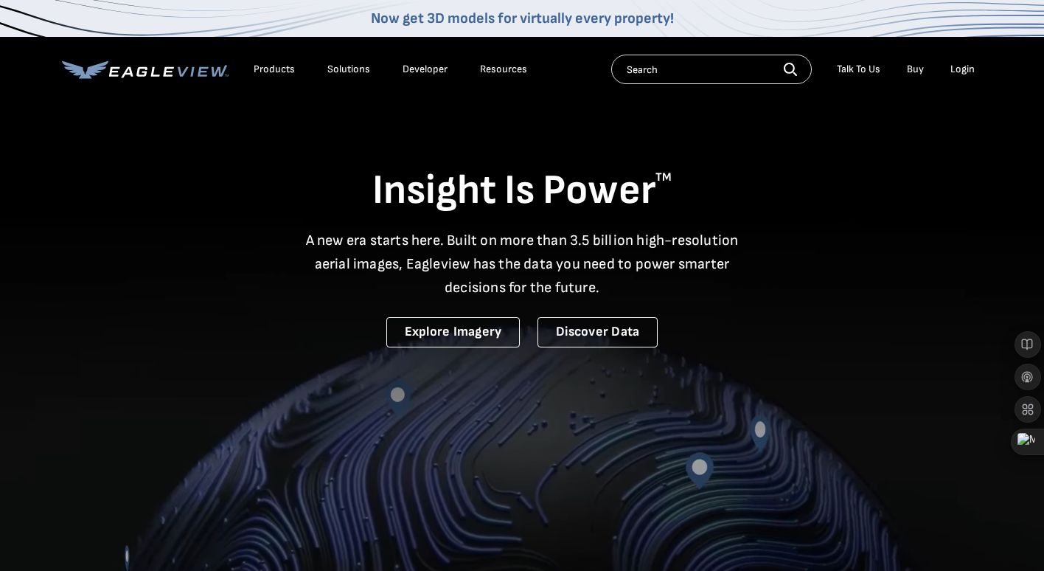
click at [484, 202] on h1 "Insight Is Power TM" at bounding box center [522, 191] width 920 height 52
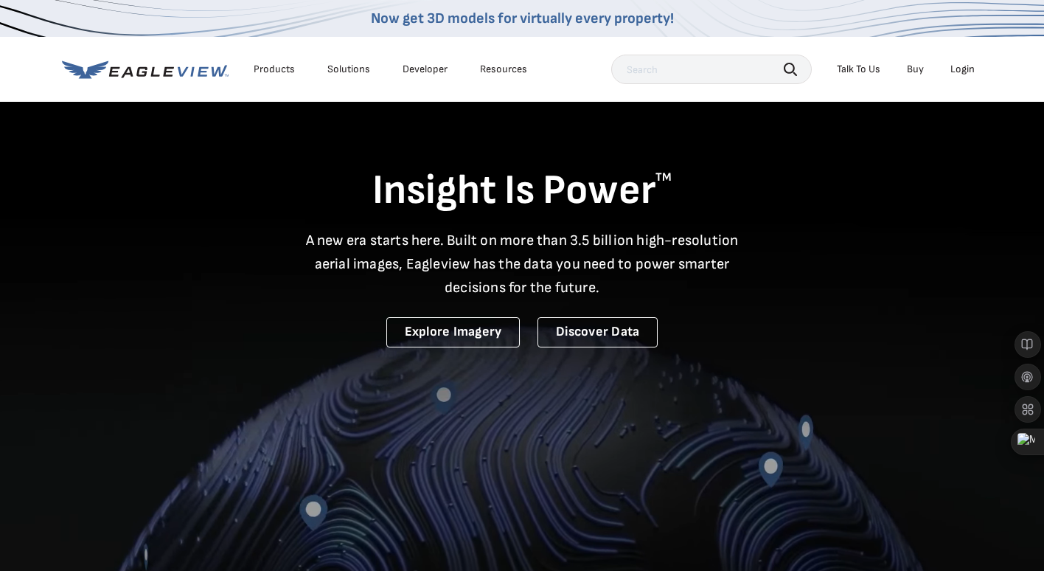
scroll to position [221, 0]
